Goal: Use online tool/utility: Utilize a website feature to perform a specific function

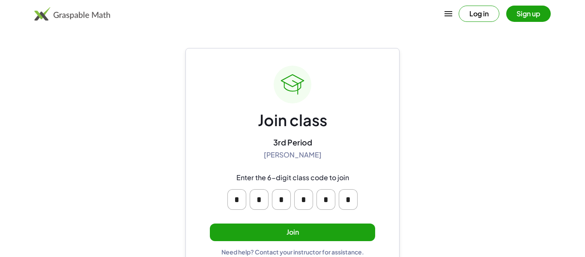
click at [244, 205] on input "*" at bounding box center [236, 199] width 19 height 21
click at [260, 230] on button "Join" at bounding box center [292, 232] width 165 height 18
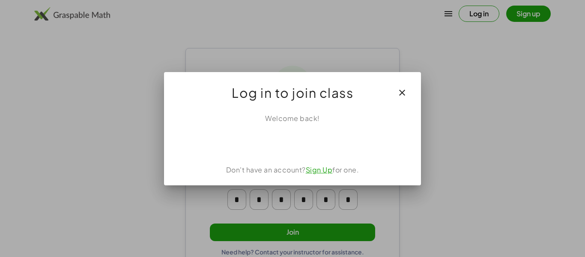
click at [314, 168] on link "Sign Up" at bounding box center [319, 169] width 27 height 9
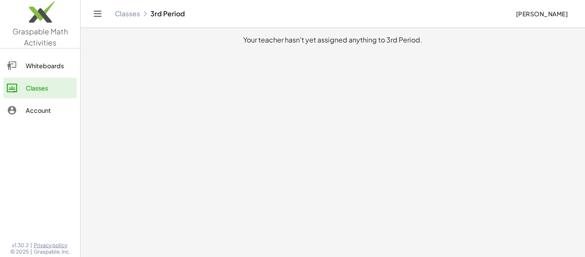
click at [38, 62] on div "Whiteboards" at bounding box center [50, 65] width 48 height 10
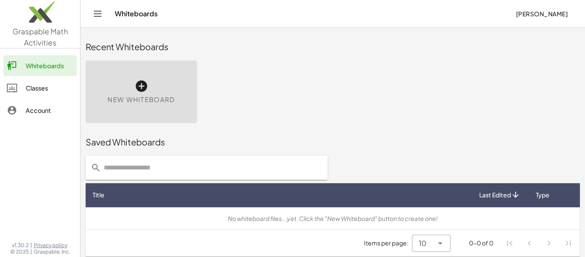
click at [34, 87] on div "Classes" at bounding box center [50, 88] width 48 height 10
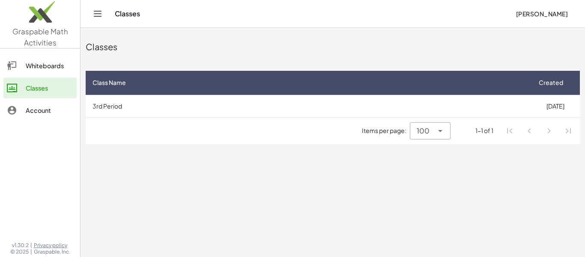
click at [56, 67] on div "Whiteboards" at bounding box center [50, 65] width 48 height 10
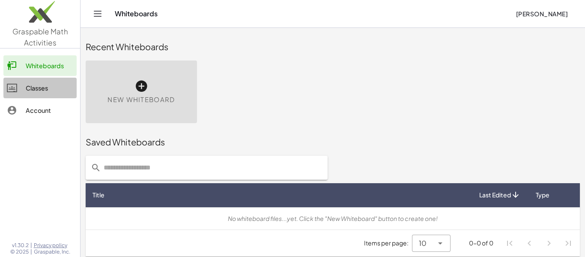
click at [48, 90] on div "Classes" at bounding box center [50, 88] width 48 height 10
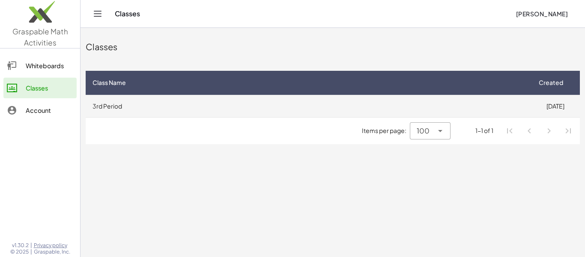
click at [374, 114] on td "3rd Period" at bounding box center [308, 106] width 445 height 22
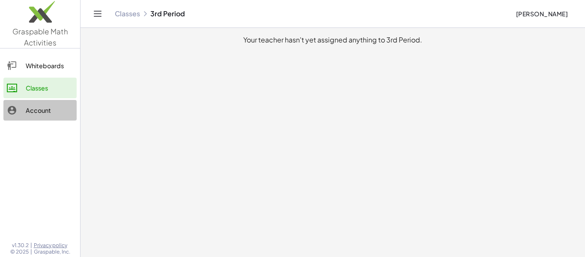
click at [23, 111] on div at bounding box center [16, 110] width 19 height 10
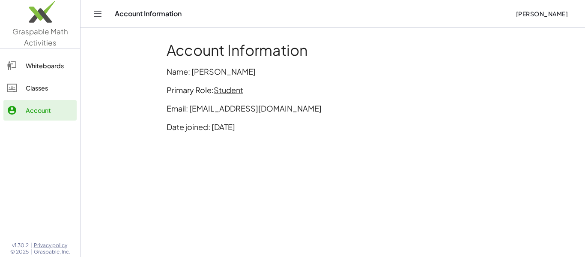
click at [96, 17] on icon "Toggle navigation" at bounding box center [98, 14] width 10 height 10
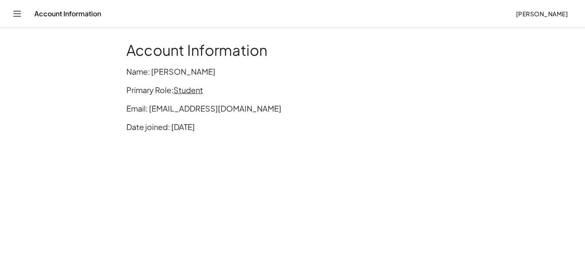
click at [20, 11] on icon "Toggle navigation" at bounding box center [17, 13] width 7 height 5
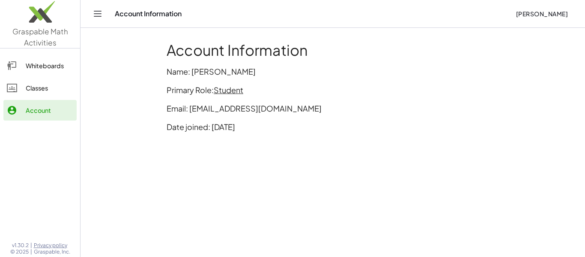
click at [30, 89] on div "Classes" at bounding box center [50, 88] width 48 height 10
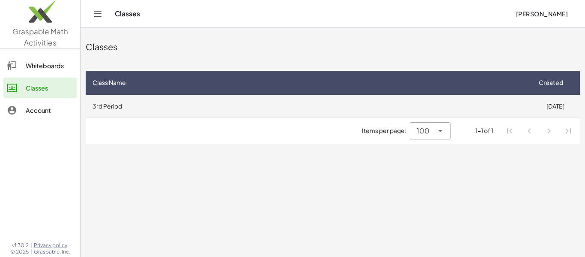
click at [218, 99] on td "3rd Period" at bounding box center [308, 106] width 445 height 22
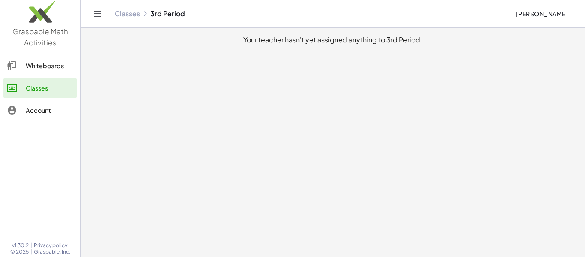
click at [150, 140] on main "Your teacher hasn't yet assigned anything to 3rd Period." at bounding box center [333, 128] width 505 height 257
click at [54, 66] on div "Whiteboards" at bounding box center [50, 65] width 48 height 10
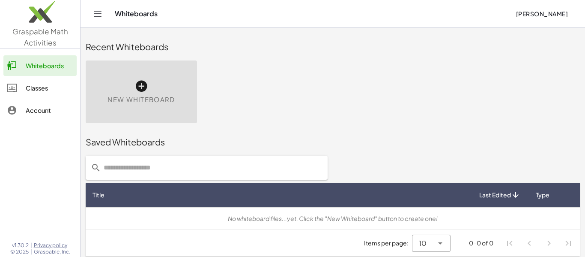
click at [51, 86] on div "Classes" at bounding box center [50, 88] width 48 height 10
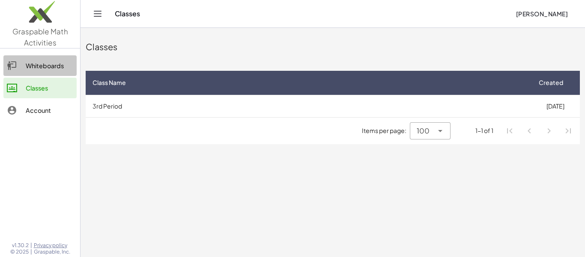
click at [57, 62] on div "Whiteboards" at bounding box center [50, 65] width 48 height 10
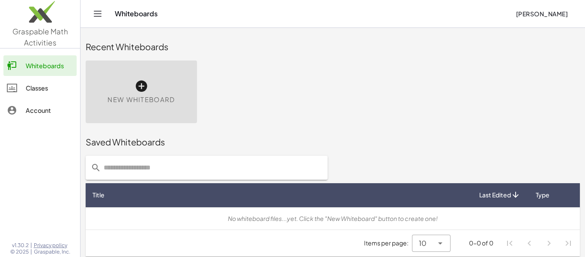
click at [42, 85] on div "Classes" at bounding box center [50, 88] width 48 height 10
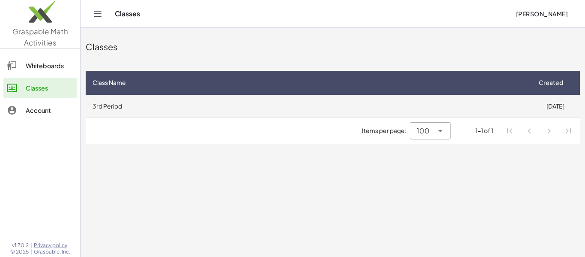
click at [165, 108] on td "3rd Period" at bounding box center [308, 106] width 445 height 22
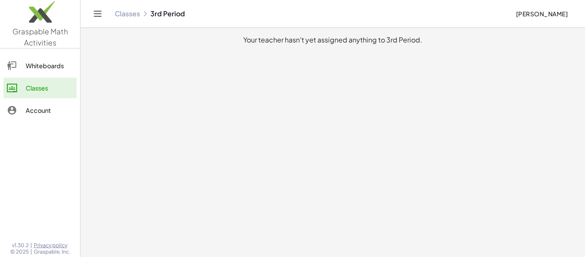
click at [59, 110] on div "Account" at bounding box center [50, 110] width 48 height 10
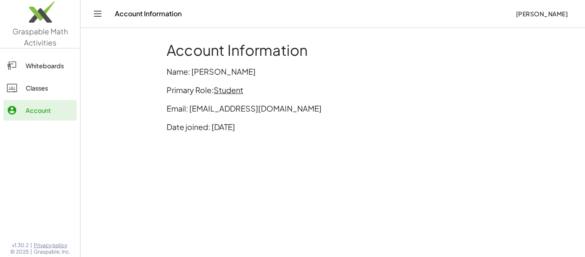
click at [230, 93] on span "Student" at bounding box center [229, 90] width 30 height 10
click at [256, 60] on div "Account Information Name: [PERSON_NAME] Primary Role: Student Email: [EMAIL_ADD…" at bounding box center [333, 90] width 343 height 108
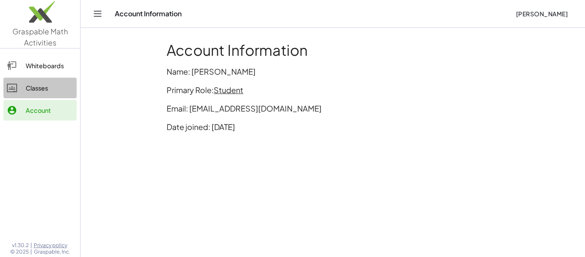
click at [33, 86] on div "Classes" at bounding box center [50, 88] width 48 height 10
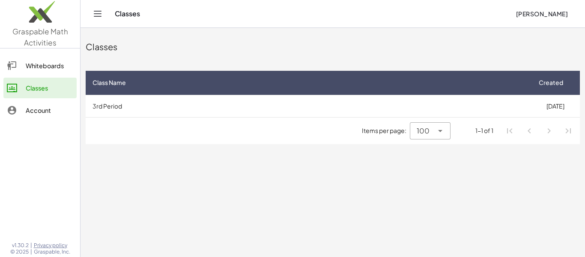
click at [57, 65] on div "Whiteboards" at bounding box center [50, 65] width 48 height 10
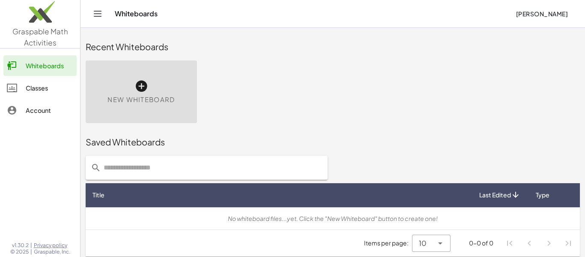
click at [155, 93] on div "New Whiteboard" at bounding box center [141, 91] width 111 height 63
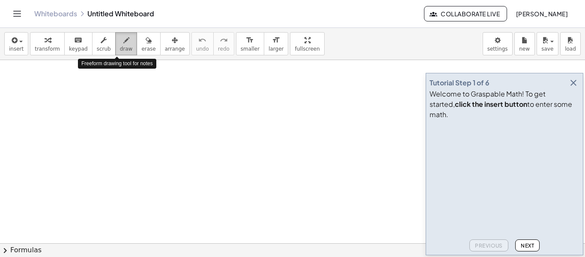
click at [115, 46] on button "draw" at bounding box center [126, 43] width 22 height 23
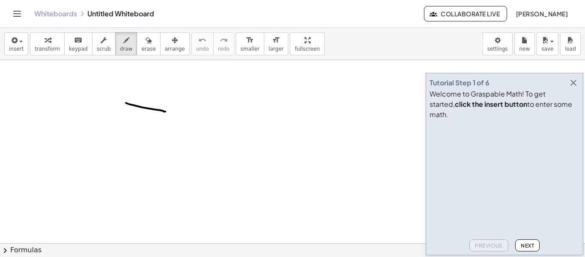
drag, startPoint x: 126, startPoint y: 103, endPoint x: 165, endPoint y: 112, distance: 40.4
click at [165, 112] on div at bounding box center [292, 243] width 585 height 366
click at [482, 245] on div "Previous Next" at bounding box center [505, 243] width 150 height 15
click at [537, 187] on video at bounding box center [494, 155] width 129 height 64
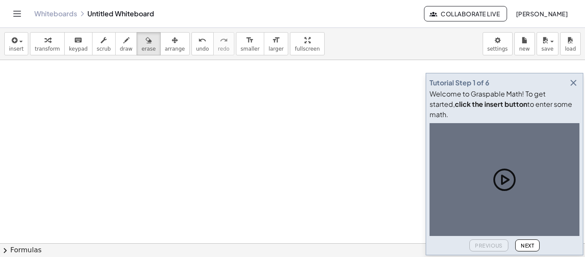
click at [501, 183] on icon at bounding box center [504, 179] width 27 height 27
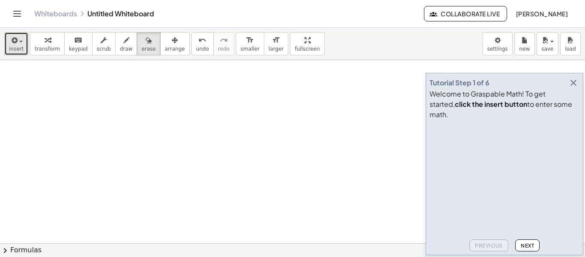
click at [10, 46] on span "insert" at bounding box center [16, 49] width 15 height 6
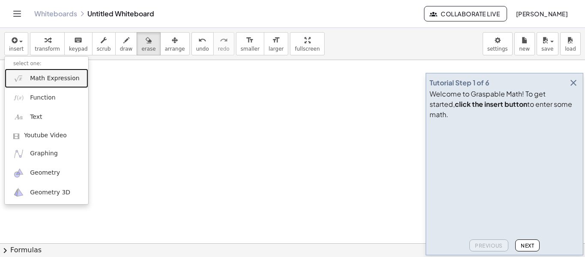
click at [64, 79] on span "Math Expression" at bounding box center [54, 78] width 49 height 9
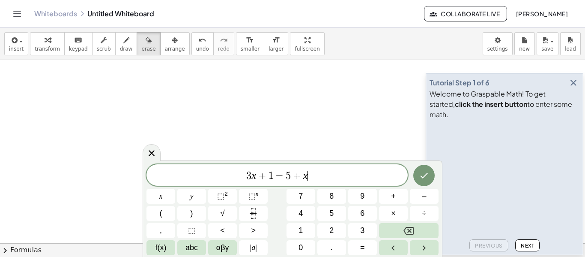
scroll to position [0, 0]
click at [414, 177] on button "Done" at bounding box center [423, 175] width 21 height 21
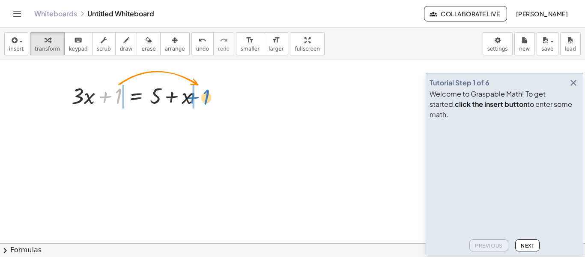
drag, startPoint x: 118, startPoint y: 90, endPoint x: 206, endPoint y: 92, distance: 87.8
click at [206, 92] on div at bounding box center [139, 95] width 144 height 29
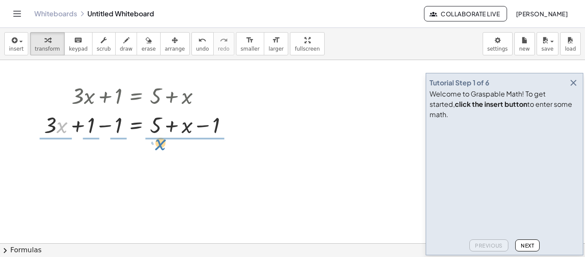
drag, startPoint x: 60, startPoint y: 120, endPoint x: 160, endPoint y: 138, distance: 102.1
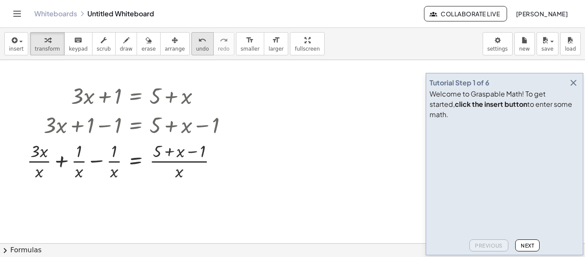
click at [196, 41] on div "undo" at bounding box center [202, 40] width 13 height 10
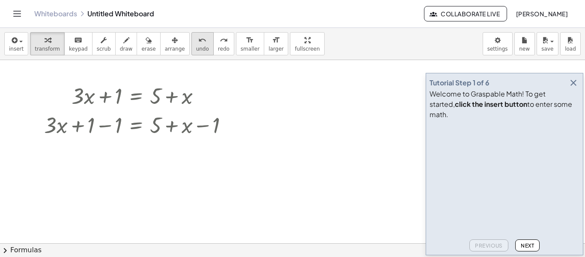
click at [196, 41] on div "undo" at bounding box center [202, 40] width 13 height 10
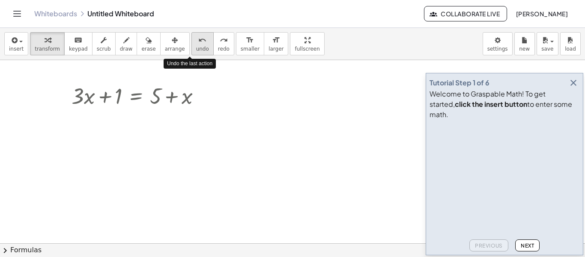
click at [196, 41] on div "undo" at bounding box center [202, 40] width 13 height 10
